Goal: Task Accomplishment & Management: Manage account settings

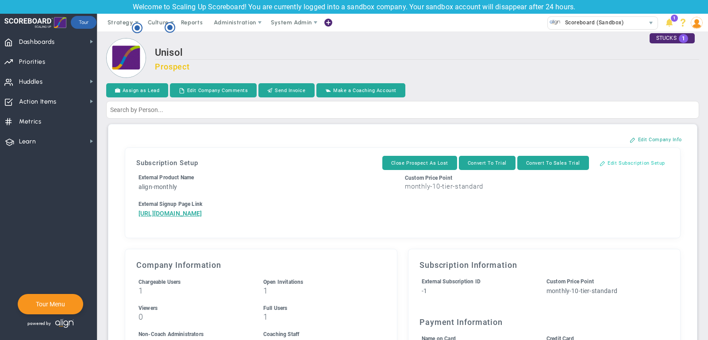
click at [639, 164] on button "Edit Subscription Setup" at bounding box center [632, 163] width 83 height 14
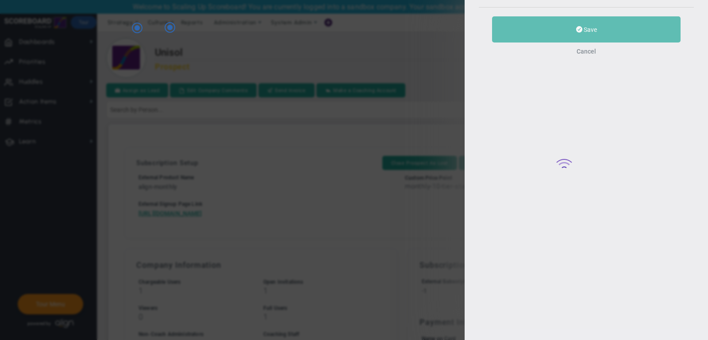
type input "Unisol"
type input "8"
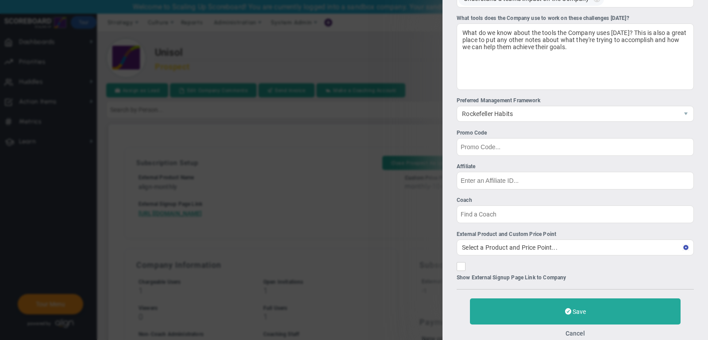
scroll to position [246, 0]
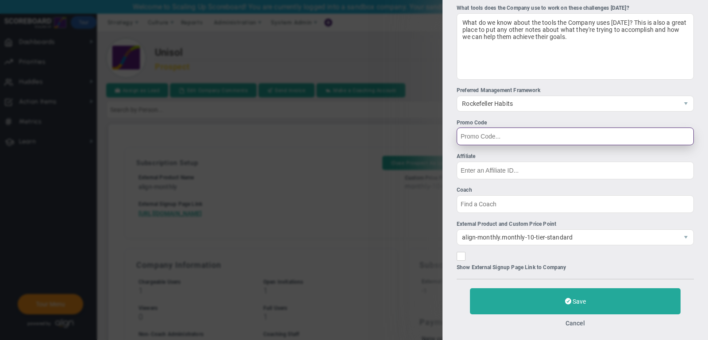
click at [513, 130] on input "Promo Code" at bounding box center [575, 136] width 237 height 18
paste input "500-SERVICE"
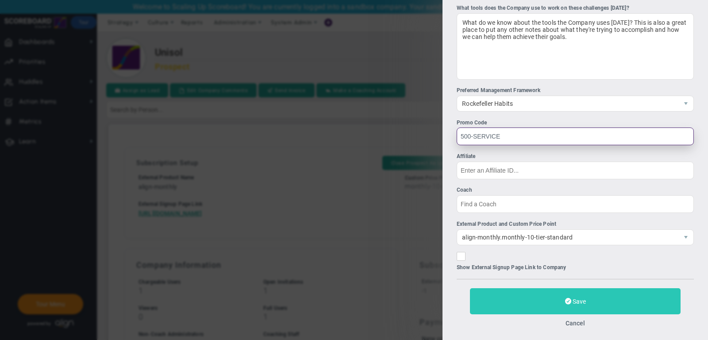
type input "500-SERVICE"
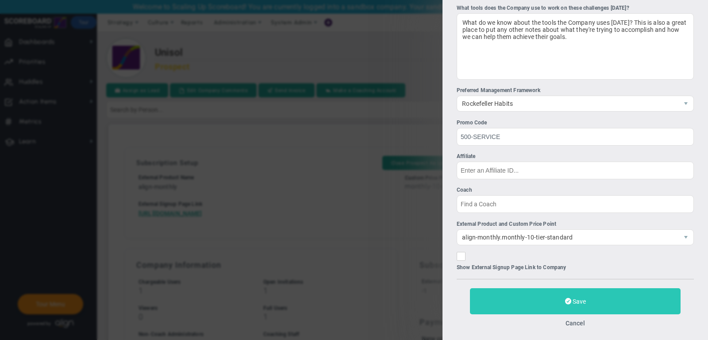
click at [530, 297] on button "Save" at bounding box center [575, 301] width 211 height 26
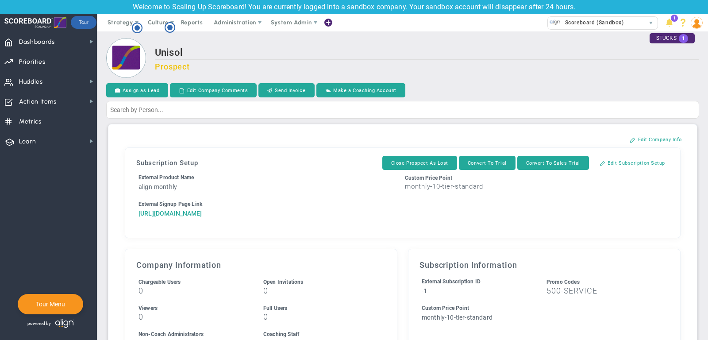
click at [202, 210] on a=1&reference=33621&organization=Unisol&coupon_code=500-SERVICE&components=10&components=1&components=0"] "https://align-technologies-corp.chargifypay.com/subscribe/j6skbmhkc7sc/align-mo…" at bounding box center [171, 213] width 64 height 7
click at [658, 161] on button "Edit Subscription Setup" at bounding box center [632, 163] width 83 height 14
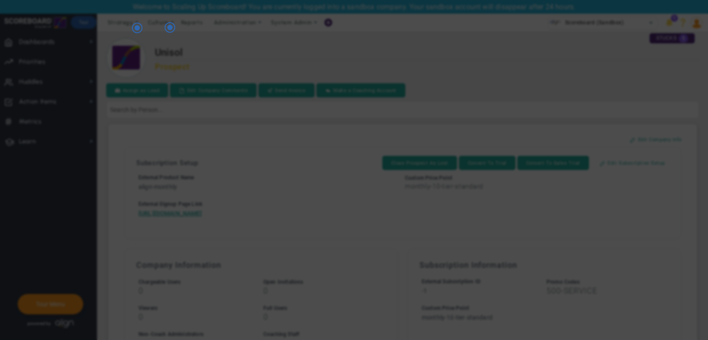
checkbox input "false"
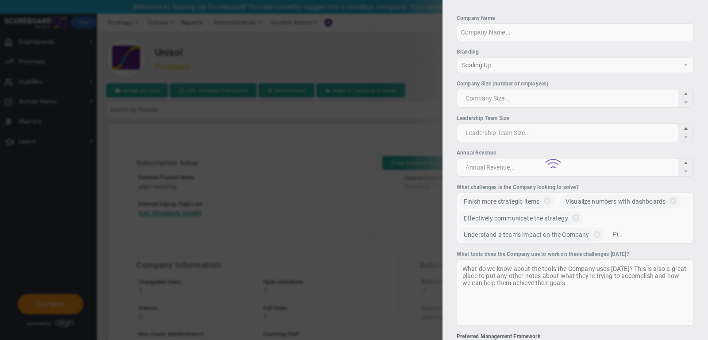
type input "Unisol"
type input "500-SERVICE"
type input "8"
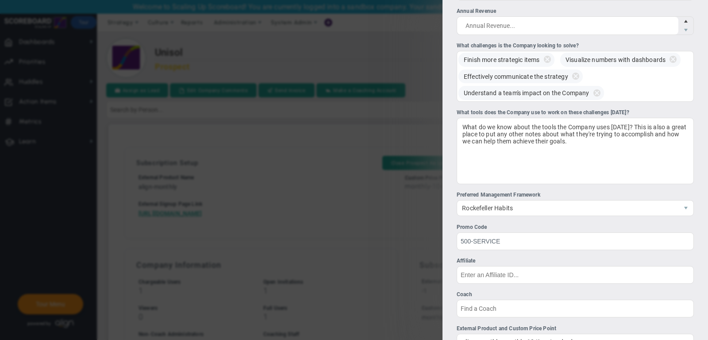
scroll to position [246, 0]
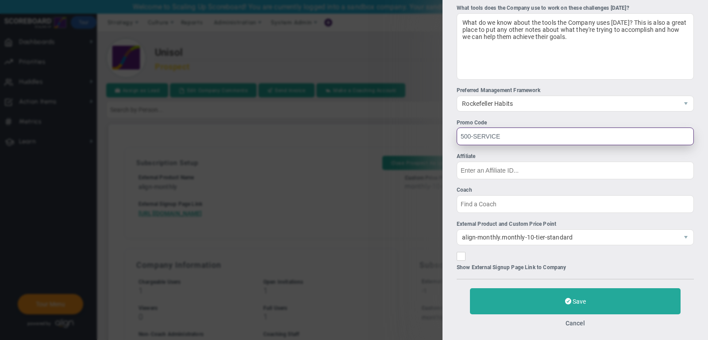
click at [498, 135] on input "500-SERVICE" at bounding box center [575, 136] width 237 height 18
paste input "NEW2ALIGN-20"
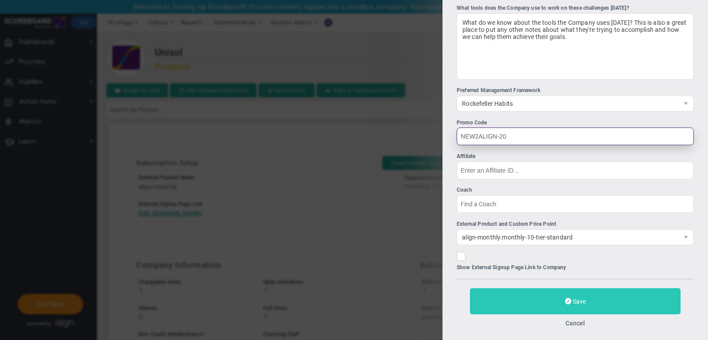
type input "NEW2ALIGN-20"
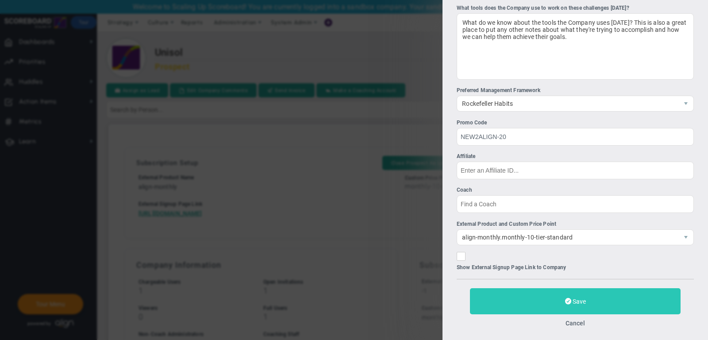
click at [501, 295] on button "Save" at bounding box center [575, 301] width 211 height 26
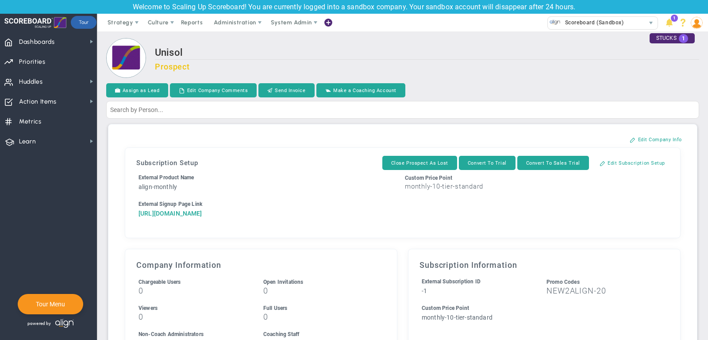
click at [202, 216] on a=1&reference=33621&organization=Unisol&coupon_code=NEW2ALIGN-20&components=10&components=1&components=0"] "https://align-technologies-corp.chargifypay.com/subscribe/j6skbmhkc7sc/align-mo…" at bounding box center [171, 213] width 64 height 7
click at [639, 160] on button "Edit Subscription Setup" at bounding box center [632, 163] width 83 height 14
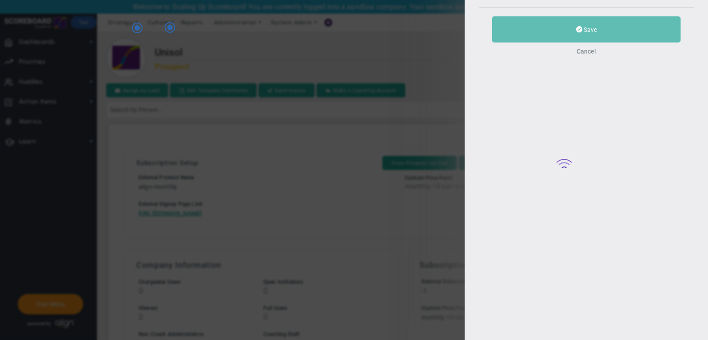
type input "Unisol"
type input "8"
type input "NEW2ALIGN-20"
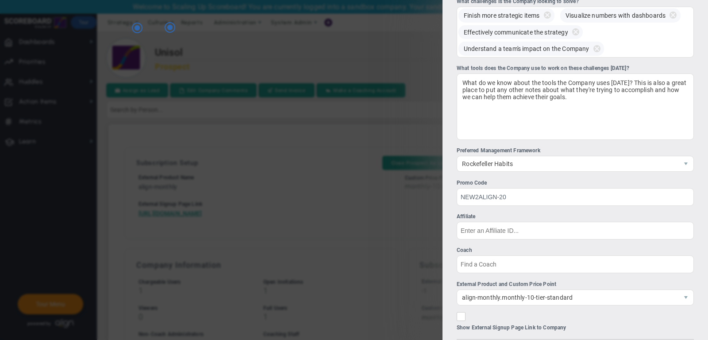
scroll to position [246, 0]
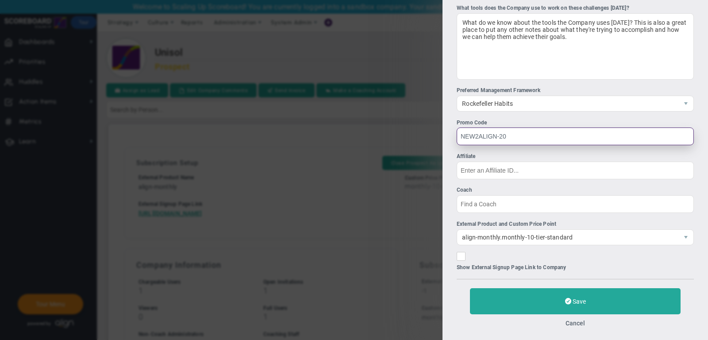
click at [525, 138] on input "NEW2ALIGN-20" at bounding box center [575, 136] width 237 height 18
paste input "INTERMTHLY-5"
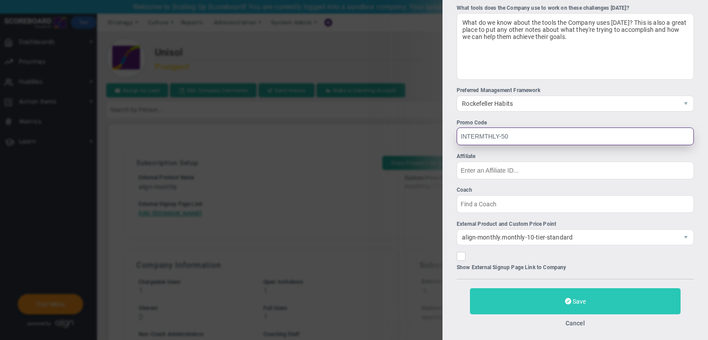
type input "INTERMTHLY-50"
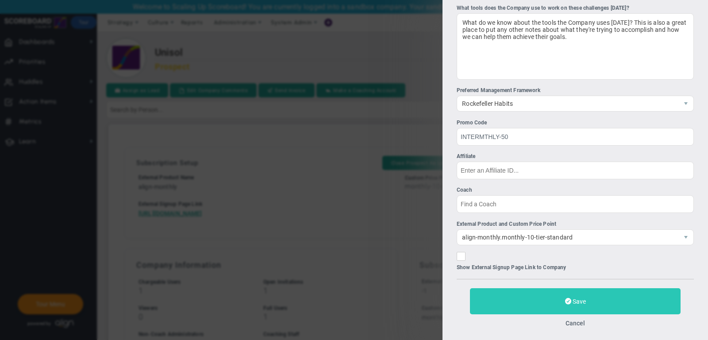
click at [524, 300] on button "Save" at bounding box center [575, 301] width 211 height 26
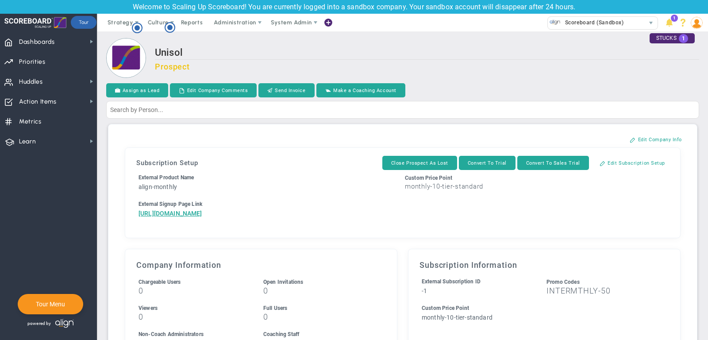
click at [317, 218] on li "External Signup Page Link https://align-technologies-corp.chargifypay.com/subsc…" at bounding box center [269, 209] width 266 height 18
click at [202, 217] on a=1&reference=33621&organization=Unisol&coupon_code=INTERMTHLY-50&components=10&components=1&components=0"] "https://align-technologies-corp.chargifypay.com/subscribe/j6skbmhkc7sc/align-mo…" at bounding box center [171, 213] width 64 height 7
click at [632, 161] on button "Edit Subscription Setup" at bounding box center [632, 163] width 83 height 14
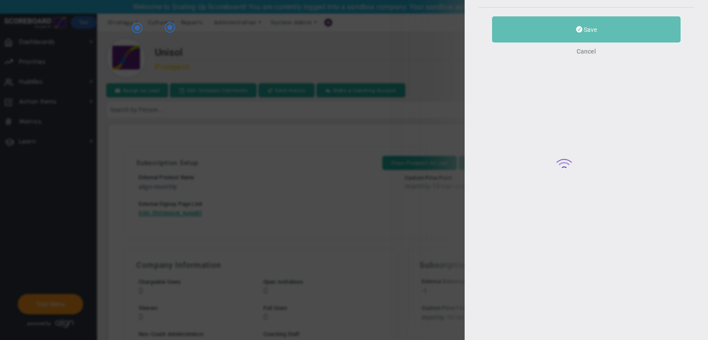
type input "Unisol"
type input "8"
type input "INTERMTHLY-50"
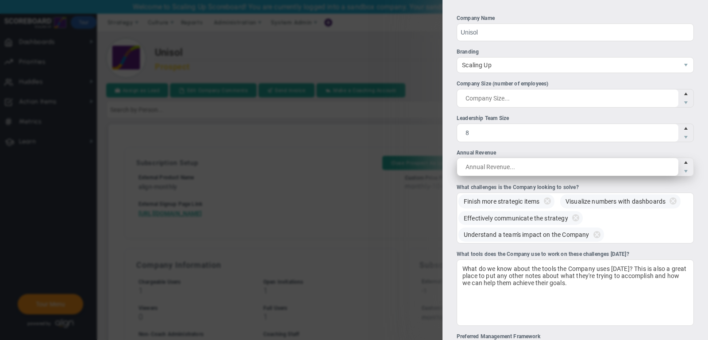
scroll to position [246, 0]
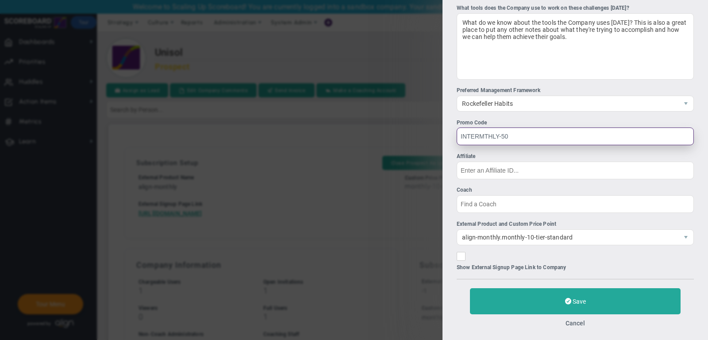
click at [531, 131] on input "INTERMTHLY-50" at bounding box center [575, 136] width 237 height 18
paste input "QUICKSTART"
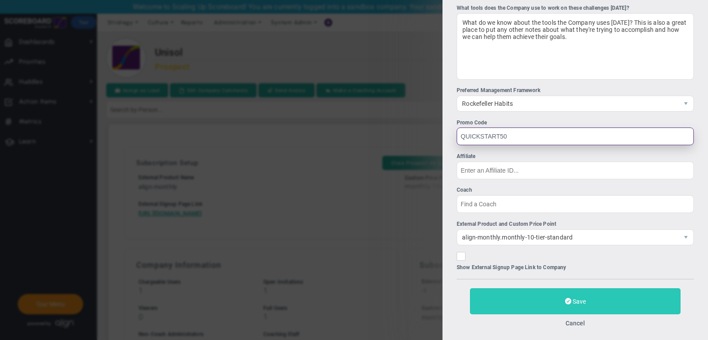
type input "QUICKSTART50"
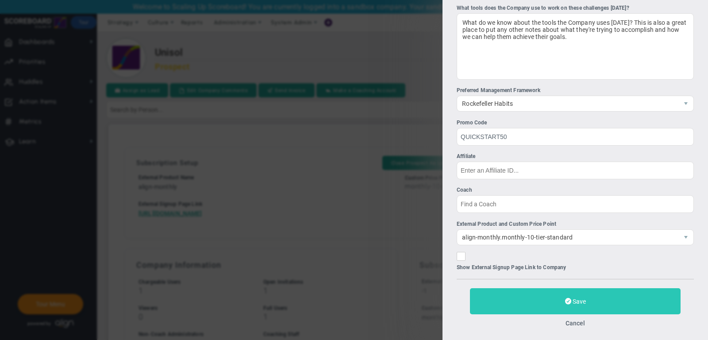
click at [529, 288] on button "Save" at bounding box center [575, 301] width 211 height 26
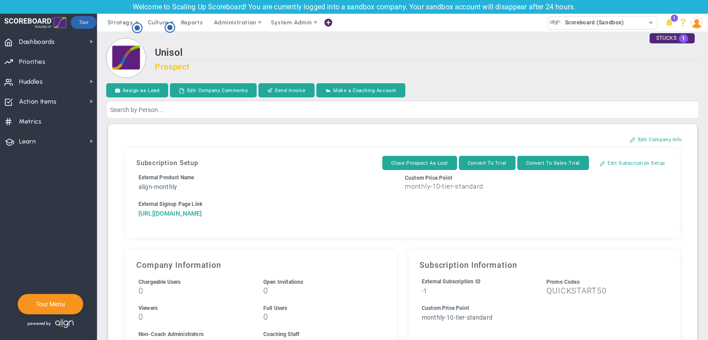
click at [202, 217] on a=1&reference=33621&organization=Unisol&coupon_code=QUICKSTART50&components=10&components=1&components=0"] "https://align-technologies-corp.chargifypay.com/subscribe/j6skbmhkc7sc/align-mo…" at bounding box center [171, 213] width 64 height 7
click at [654, 160] on button "Edit Subscription Setup" at bounding box center [632, 163] width 83 height 14
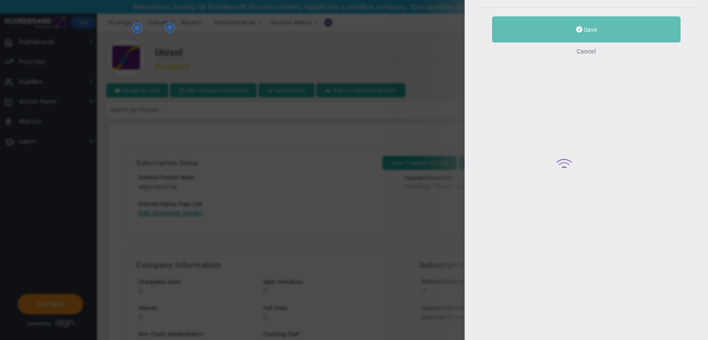
type input "Unisol"
type input "8"
type input "QUICKSTART50"
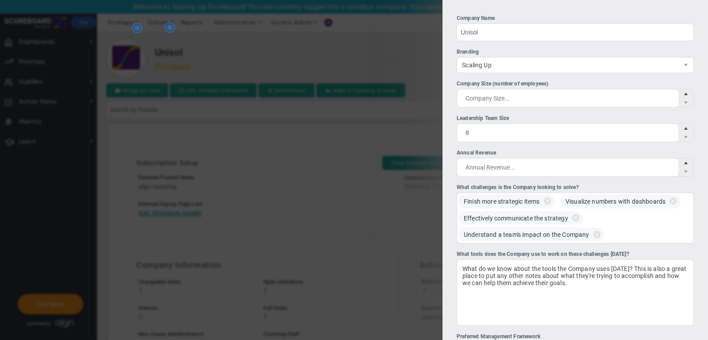
scroll to position [246, 0]
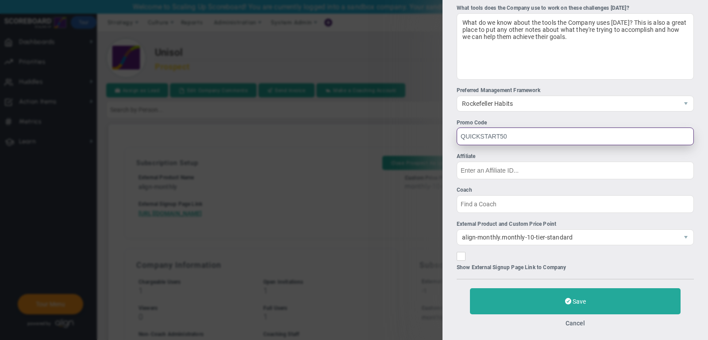
click at [505, 127] on input "QUICKSTART50" at bounding box center [575, 136] width 237 height 18
paste input "EO-ACC-50"
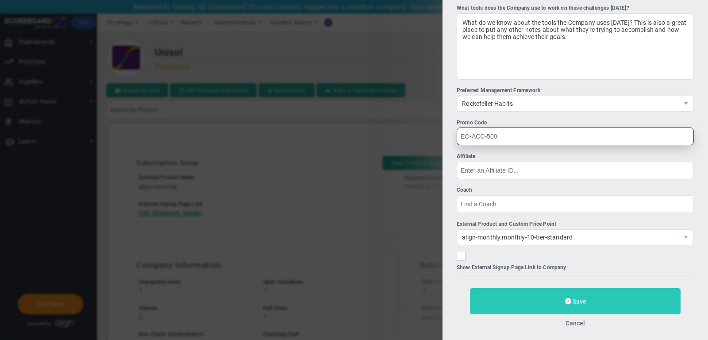
type input "EO-ACC-500"
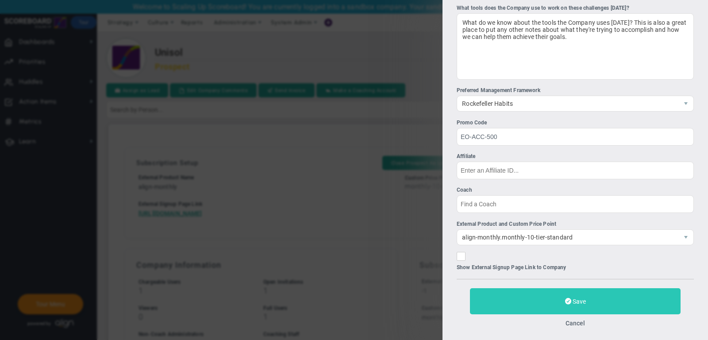
click at [511, 304] on button "Save" at bounding box center [575, 301] width 211 height 26
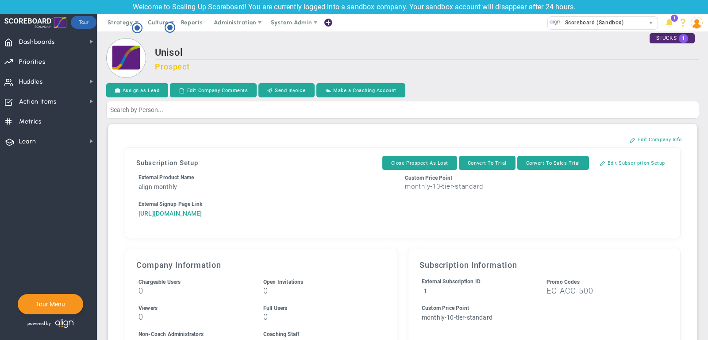
click at [202, 217] on a=1&reference=33621&organization=Unisol&coupon_code=EO-ACC-500&components=10&components=1&components=0"] "https://align-technologies-corp.chargifypay.com/subscribe/j6skbmhkc7sc/align-mo…" at bounding box center [171, 213] width 64 height 7
drag, startPoint x: 347, startPoint y: 245, endPoint x: 132, endPoint y: 210, distance: 217.9
click at [132, 210] on div "Subscription Setup Close Prospect As Lost Convert To Trial Convert To Sales Tri…" at bounding box center [403, 192] width 546 height 81
copy a=1&reference=33621&organization=Unisol&coupon_code=EO-ACC-500&components=10&components=1&components=0"] "https://align-technologies-corp.chargifypay.com/subscribe/j6skbmhkc7sc/align-mo…"
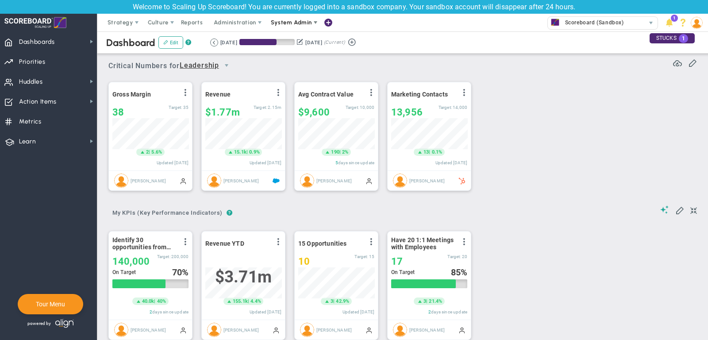
click at [294, 19] on span "System Admin" at bounding box center [291, 22] width 41 height 7
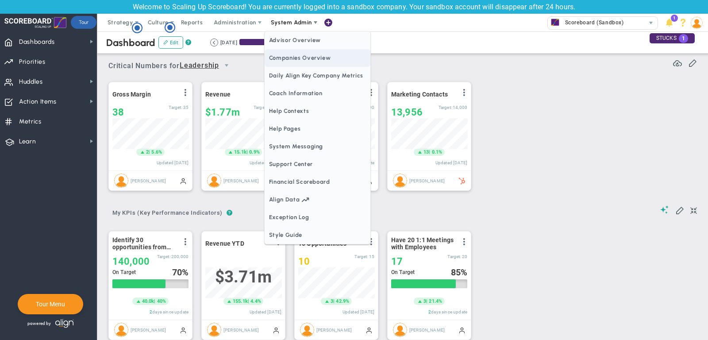
click at [305, 53] on span "Companies Overview" at bounding box center [318, 58] width 106 height 18
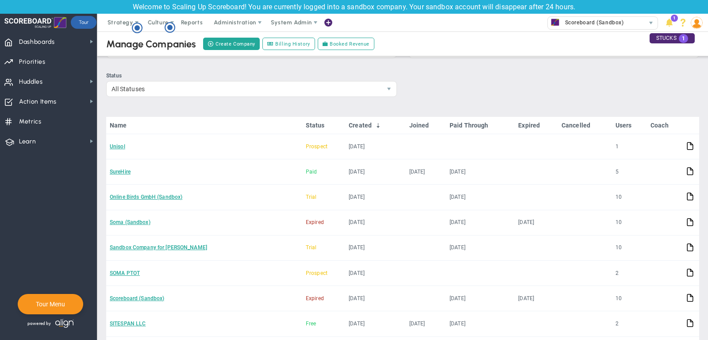
scroll to position [41, 0]
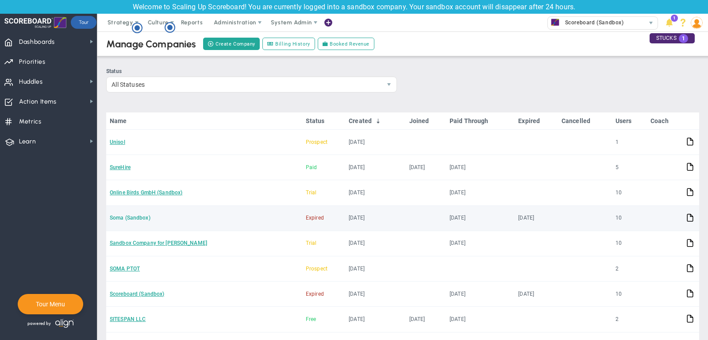
click at [135, 216] on link "Soma (Sandbox)" at bounding box center [130, 218] width 41 height 6
